Goal: Check status: Check status

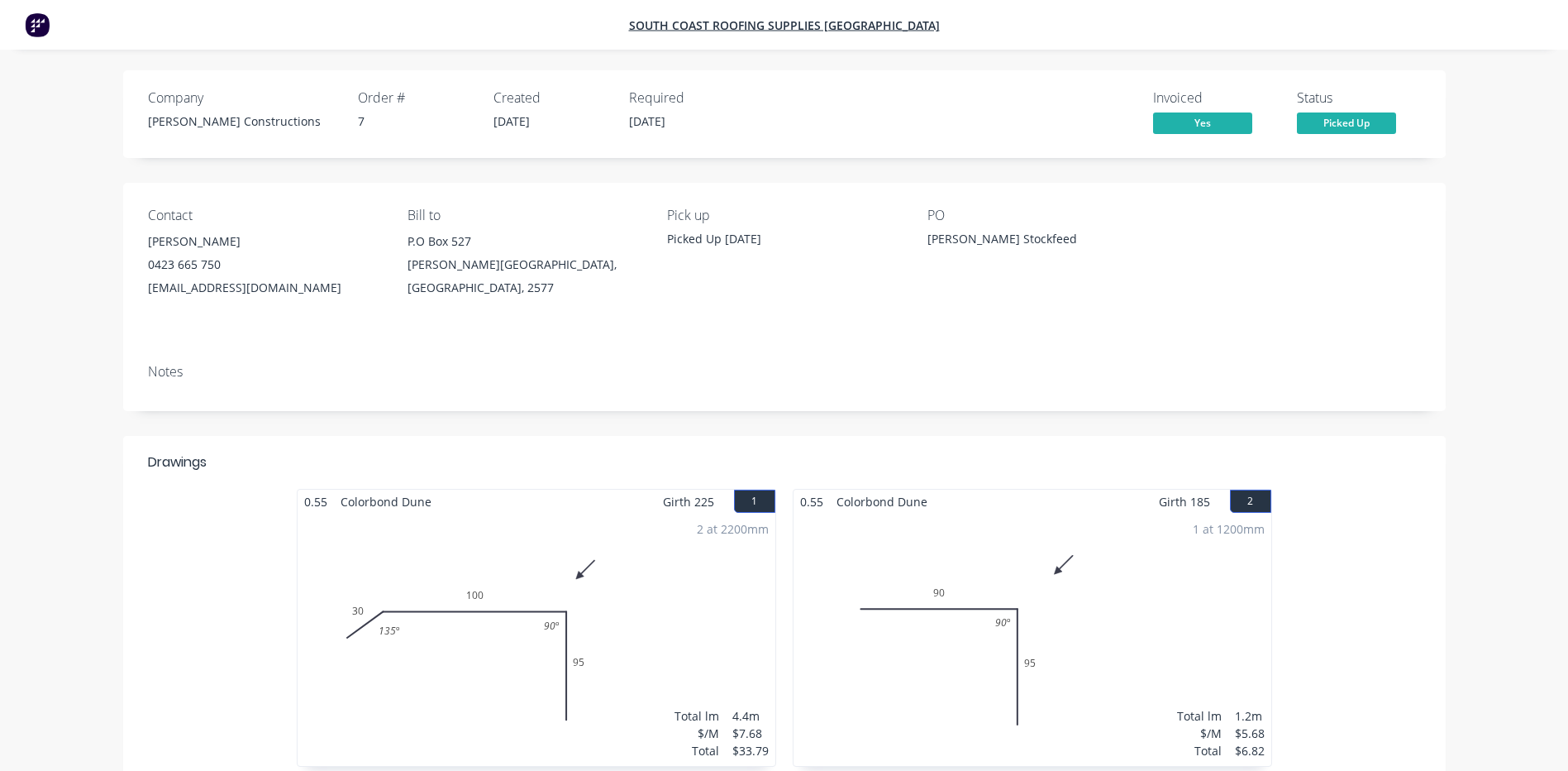
click at [1205, 104] on div "Invoiced" at bounding box center [1215, 97] width 124 height 16
click at [1206, 122] on span "Yes" at bounding box center [1203, 123] width 99 height 21
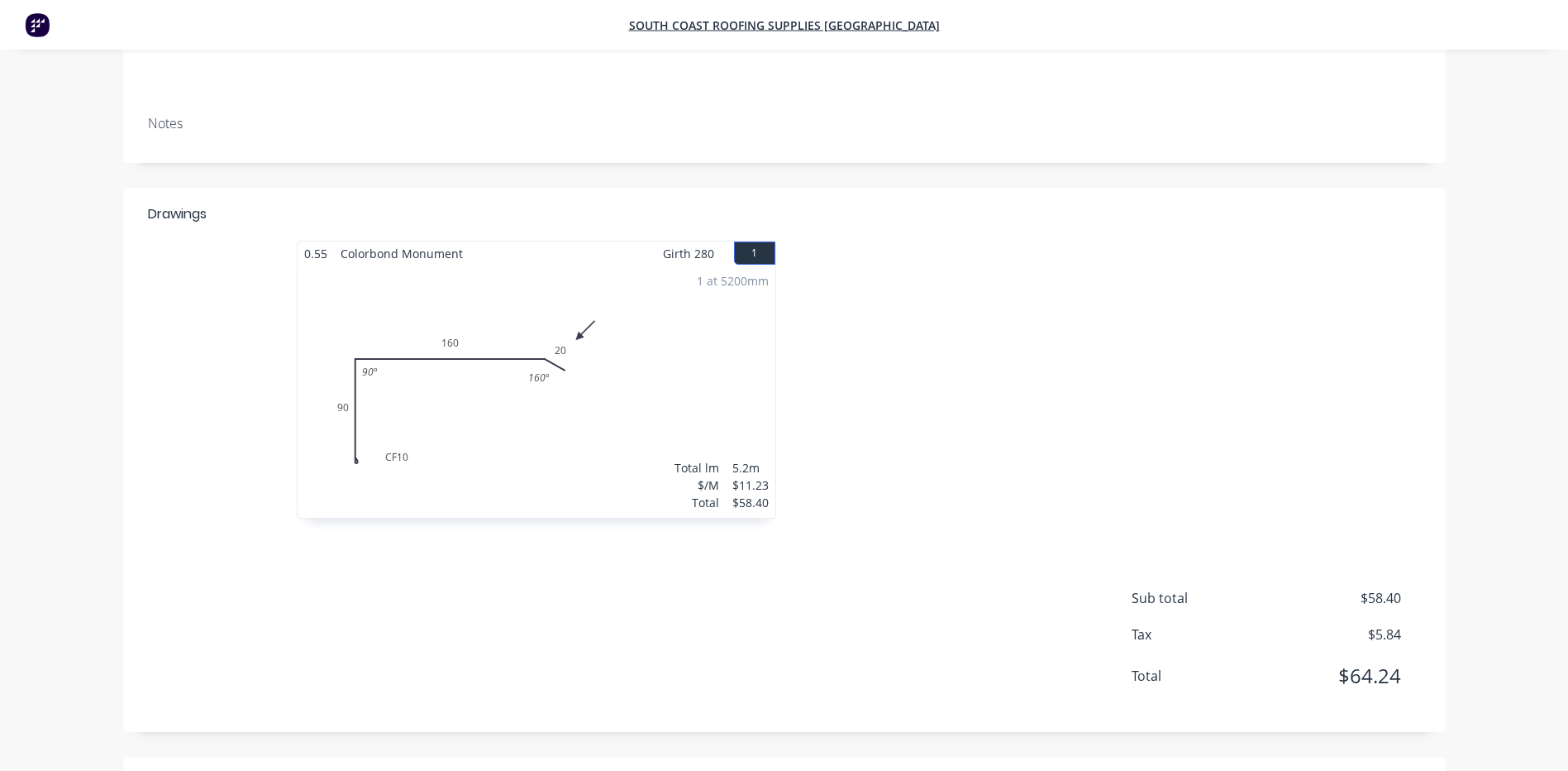
scroll to position [387, 0]
